Goal: Navigation & Orientation: Find specific page/section

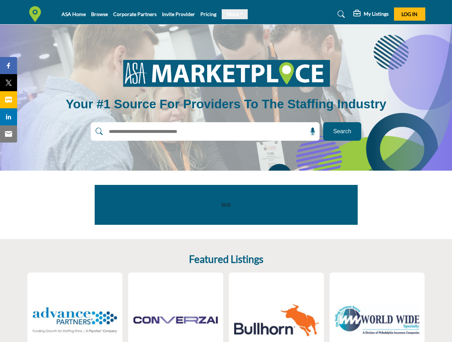
click at [232, 14] on link "More" at bounding box center [235, 14] width 26 height 10
click at [410, 14] on span "Log In" at bounding box center [409, 14] width 16 height 6
click at [310, 131] on icon at bounding box center [312, 131] width 7 height 7
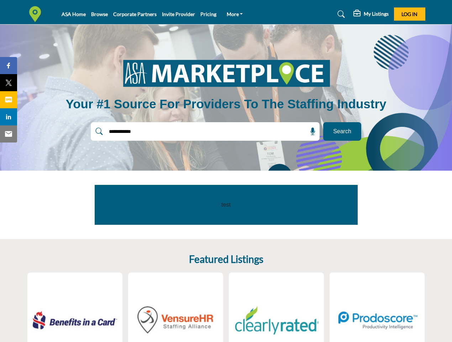
click at [9, 65] on span "Share" at bounding box center [12, 65] width 20 height 9
type input "**********"
click at [9, 83] on span "Tweet" at bounding box center [12, 82] width 20 height 9
click at [9, 100] on span "Share" at bounding box center [12, 99] width 20 height 9
click at [9, 117] on span "Share" at bounding box center [12, 116] width 20 height 9
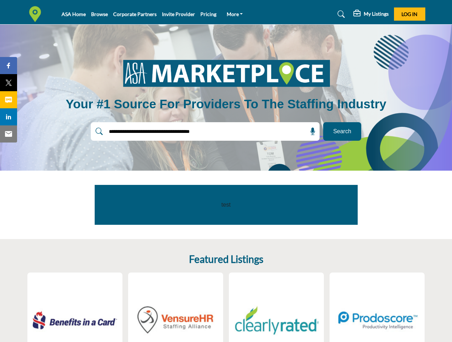
click at [9, 134] on span "Email" at bounding box center [12, 134] width 20 height 9
